Goal: Find specific page/section: Find specific page/section

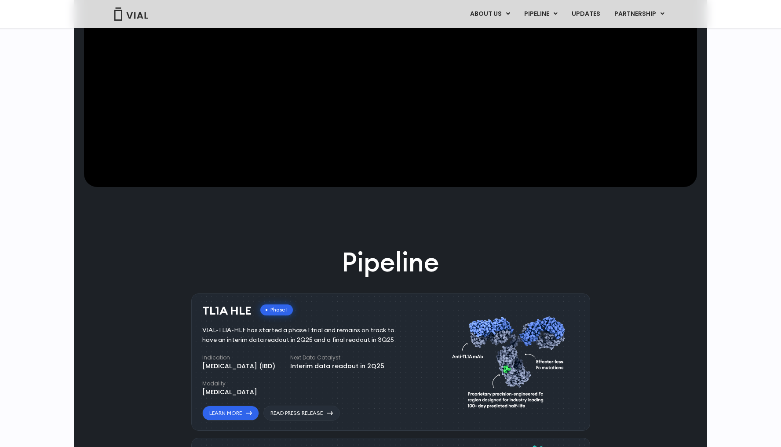
click at [515, 24] on div "ABOUT US ABOUT US CAREERS CONTACT US PIPELINE TL1A HLE PHASE 2 INHBE/ACTIVIN E …" at bounding box center [390, 14] width 581 height 28
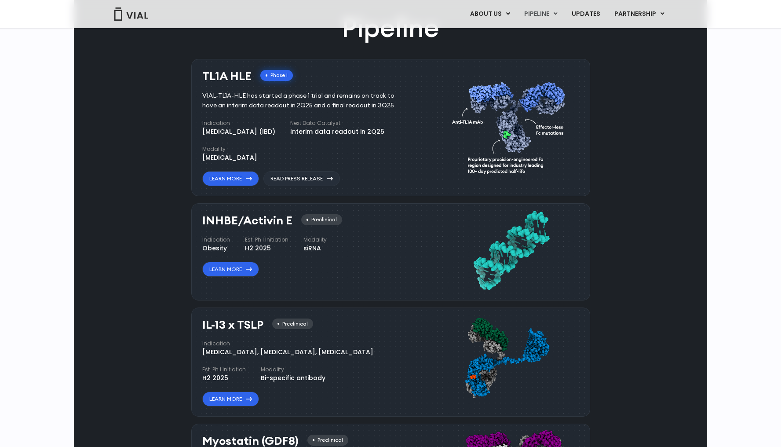
scroll to position [531, 0]
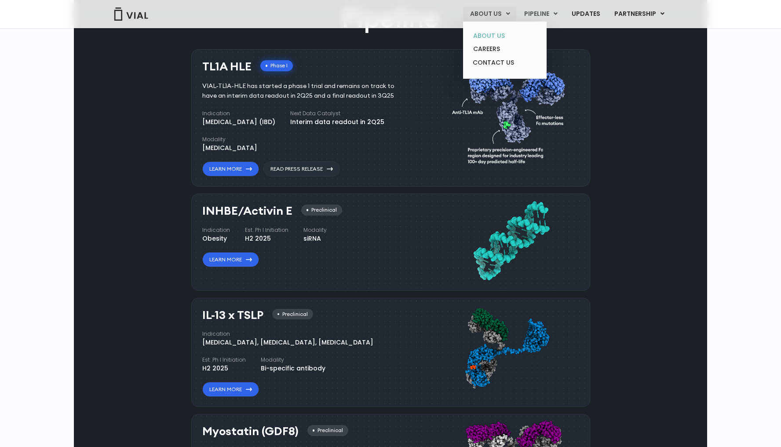
click at [497, 31] on link "ABOUT US" at bounding box center [504, 36] width 77 height 14
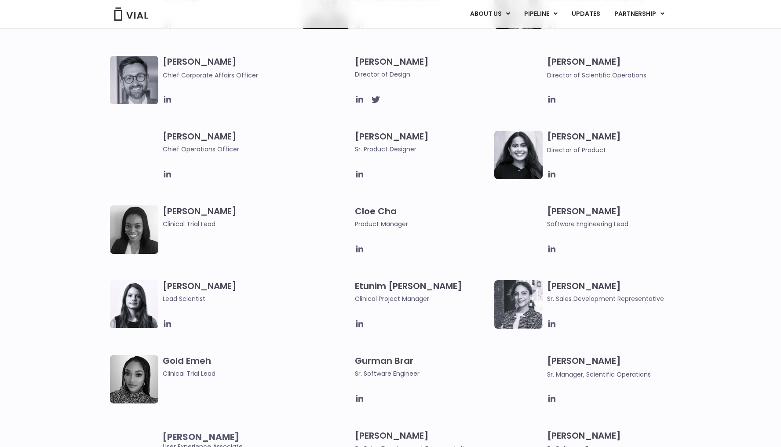
scroll to position [608, 0]
